Goal: Task Accomplishment & Management: Use online tool/utility

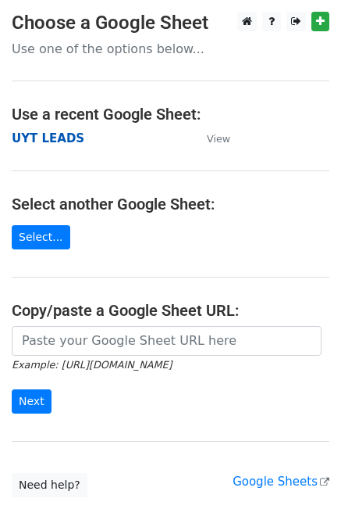
click at [42, 144] on strong "UYT LEADS" at bounding box center [48, 138] width 73 height 14
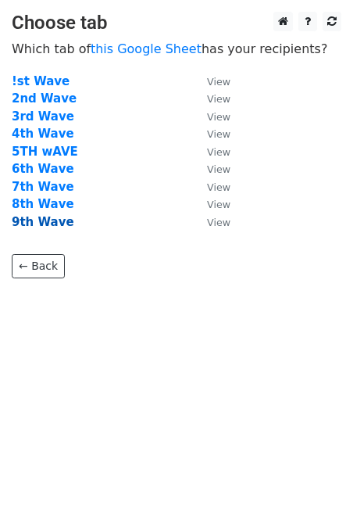
click at [40, 229] on strong "9th Wave" at bounding box center [43, 222] width 62 height 14
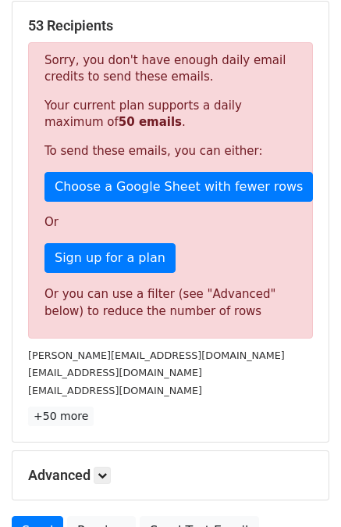
scroll to position [383, 0]
